Goal: Browse casually

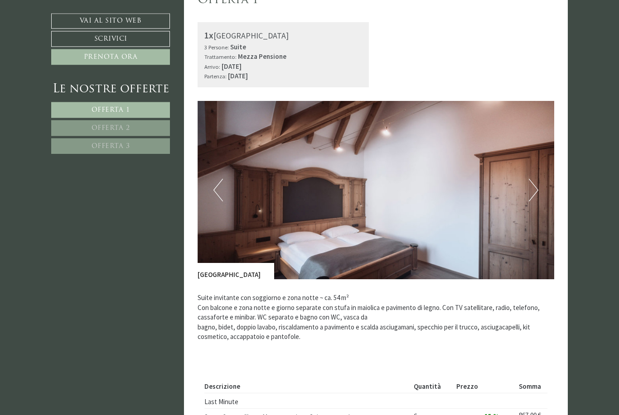
scroll to position [548, 0]
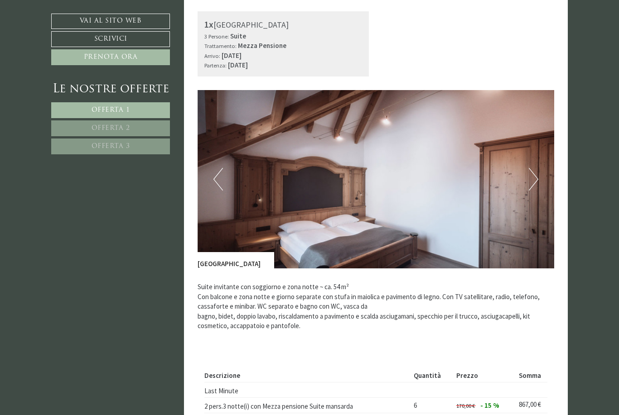
click at [533, 185] on button "Next" at bounding box center [534, 179] width 10 height 23
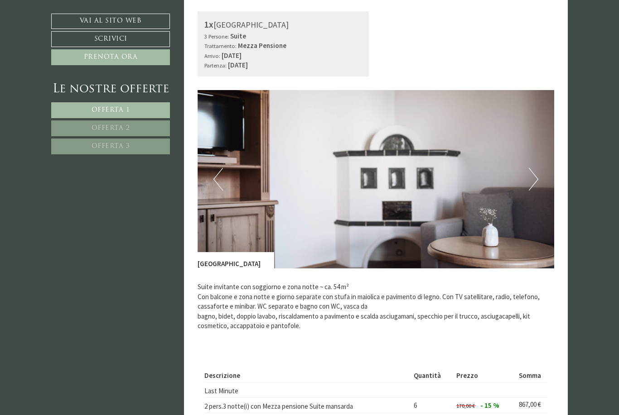
click at [536, 179] on button "Next" at bounding box center [534, 179] width 10 height 23
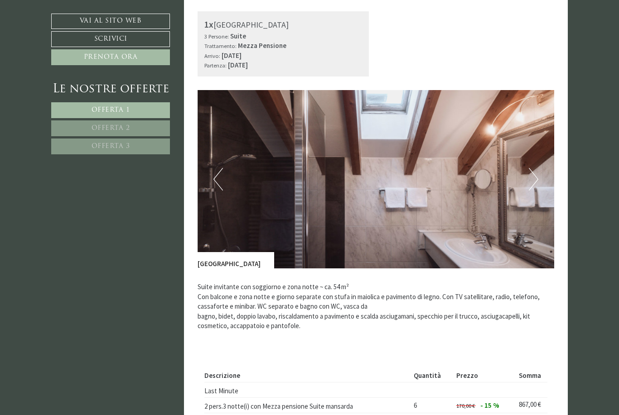
click at [538, 179] on img at bounding box center [375, 179] width 357 height 178
click at [537, 176] on button "Next" at bounding box center [534, 179] width 10 height 23
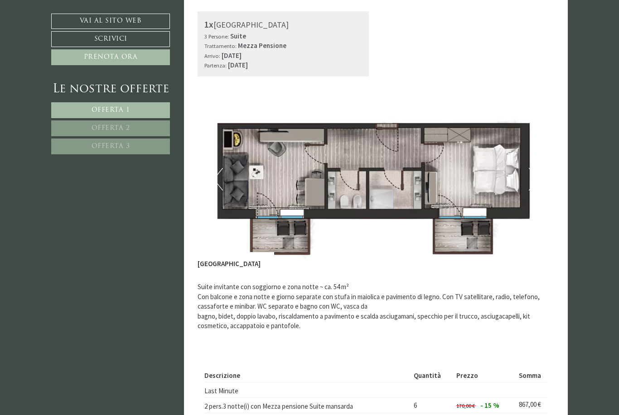
click at [533, 183] on button "Next" at bounding box center [534, 179] width 10 height 23
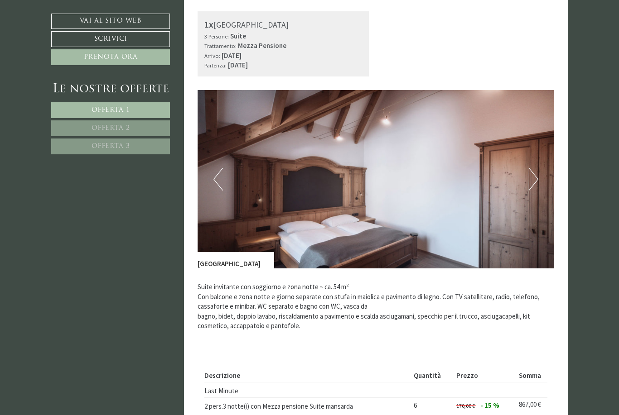
click at [531, 177] on button "Next" at bounding box center [534, 179] width 10 height 23
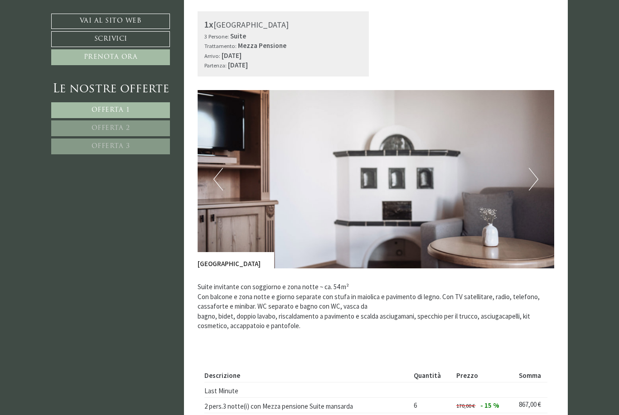
click at [535, 182] on button "Next" at bounding box center [534, 179] width 10 height 23
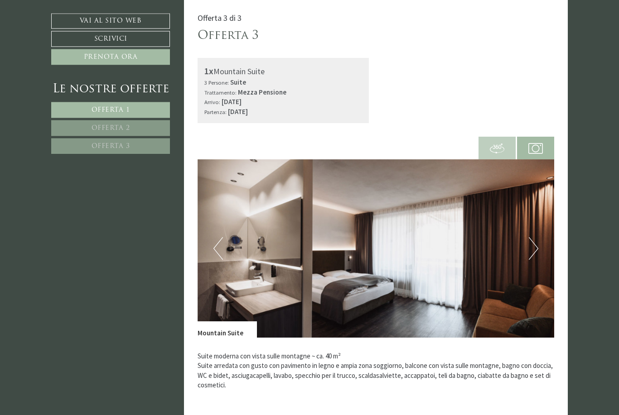
scroll to position [1716, 0]
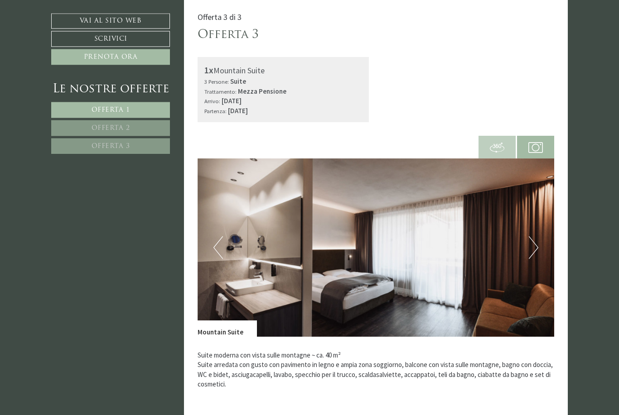
click at [542, 239] on img at bounding box center [375, 248] width 357 height 178
click at [535, 241] on button "Next" at bounding box center [534, 247] width 10 height 23
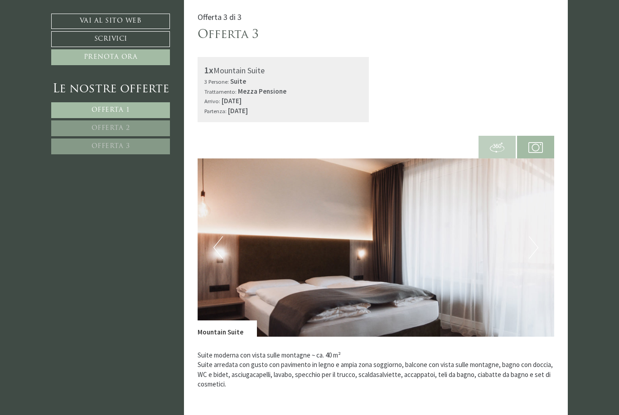
click at [535, 243] on button "Next" at bounding box center [534, 247] width 10 height 23
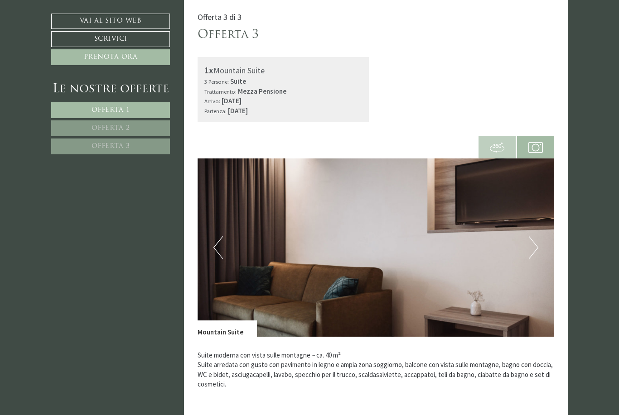
click at [537, 241] on button "Next" at bounding box center [534, 247] width 10 height 23
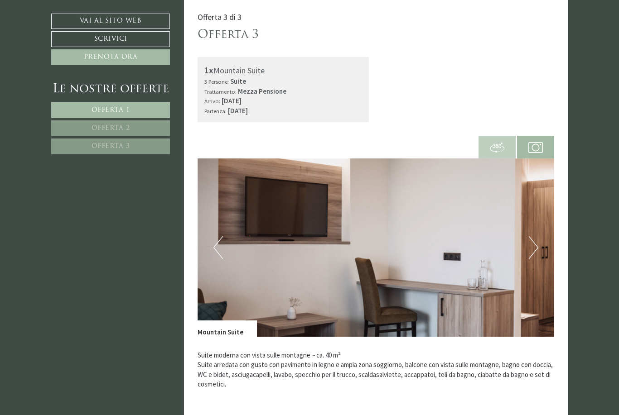
click at [538, 242] on img at bounding box center [375, 248] width 357 height 178
click at [543, 231] on img at bounding box center [375, 248] width 357 height 178
click at [540, 240] on img at bounding box center [375, 248] width 357 height 178
click at [528, 239] on img at bounding box center [375, 248] width 357 height 178
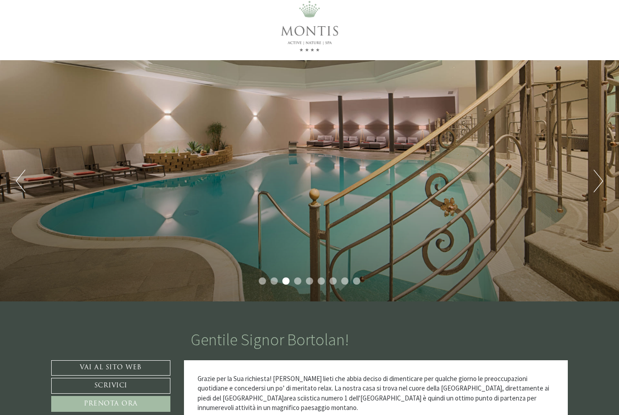
scroll to position [0, 0]
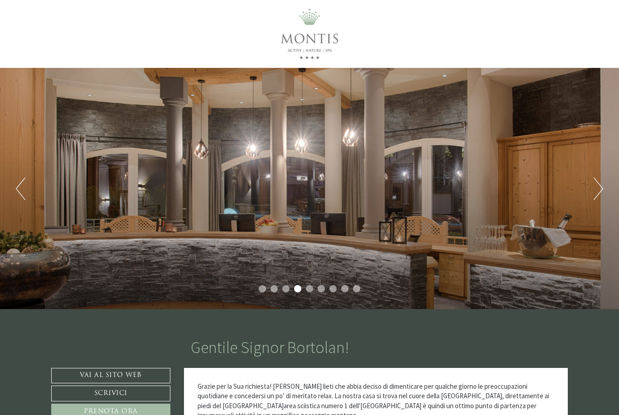
click at [409, 230] on div "Previous Next 1 2 3 4 5 6 7 8 9" at bounding box center [309, 188] width 619 height 241
click at [596, 192] on button "Next" at bounding box center [598, 189] width 10 height 23
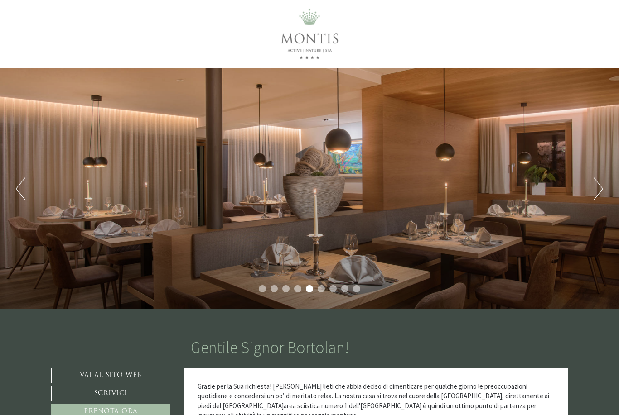
click at [594, 193] on button "Next" at bounding box center [598, 189] width 10 height 23
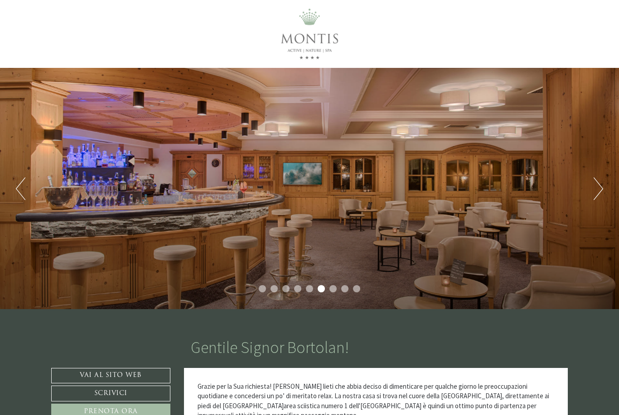
click at [601, 191] on button "Next" at bounding box center [598, 189] width 10 height 23
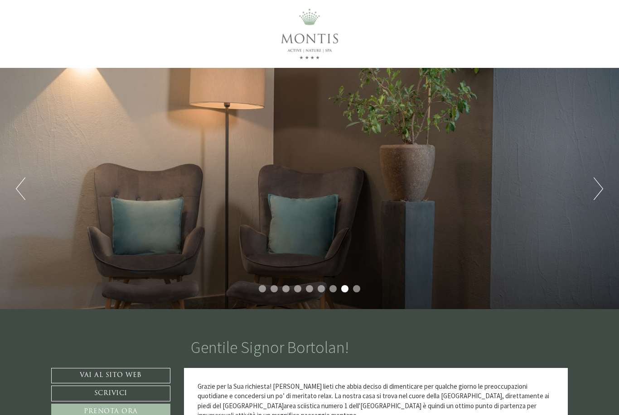
click at [597, 198] on button "Next" at bounding box center [598, 189] width 10 height 23
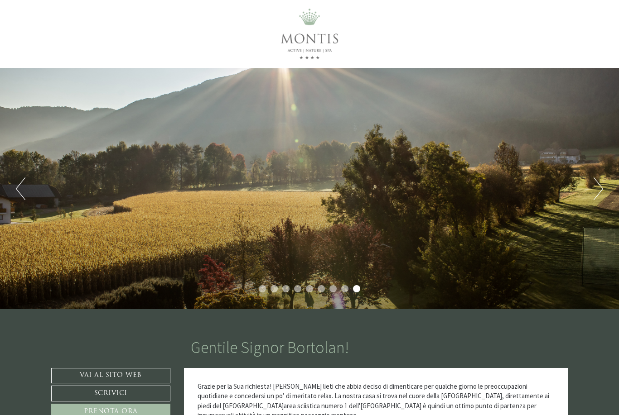
click at [593, 195] on button "Next" at bounding box center [598, 189] width 10 height 23
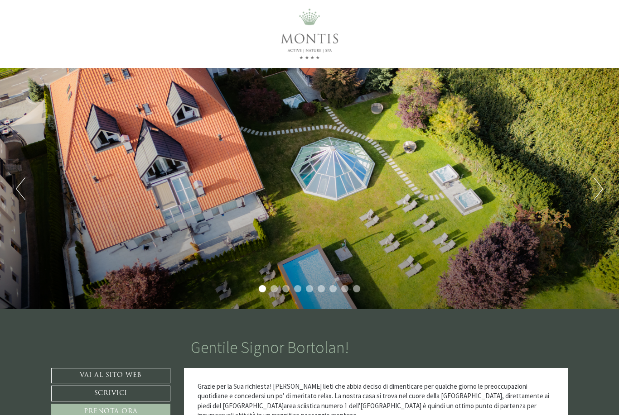
click at [595, 197] on button "Next" at bounding box center [598, 189] width 10 height 23
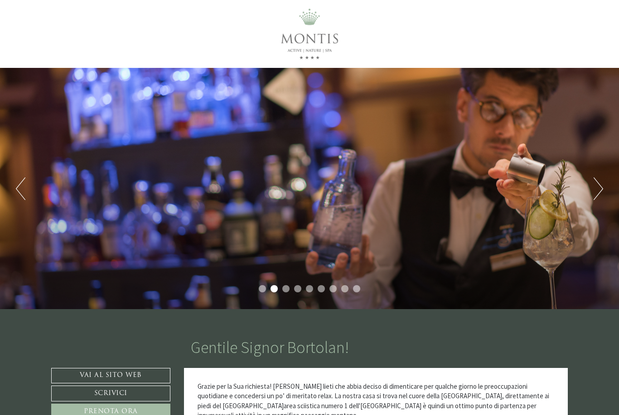
click at [596, 188] on button "Next" at bounding box center [598, 189] width 10 height 23
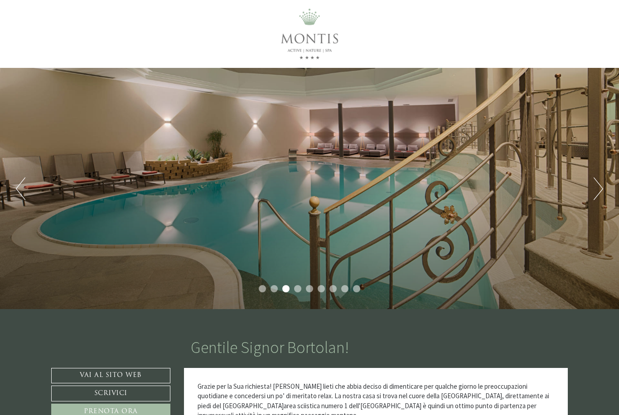
click at [601, 190] on button "Next" at bounding box center [598, 189] width 10 height 23
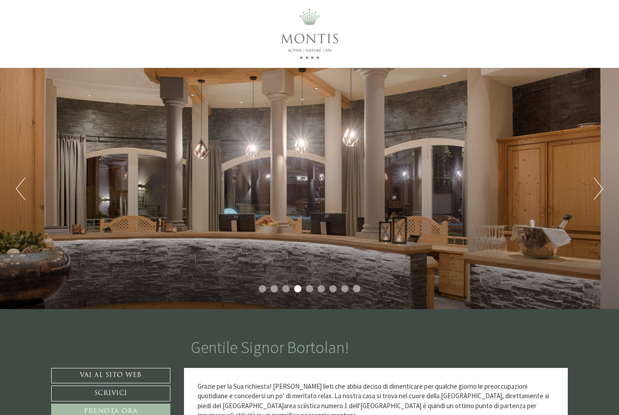
click at [601, 187] on button "Next" at bounding box center [598, 189] width 10 height 23
